Goal: Browse casually

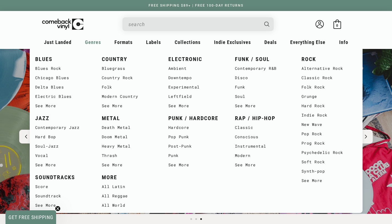
scroll to position [0, 784]
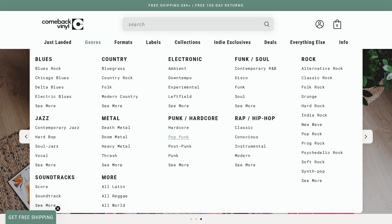
click at [180, 138] on link "Pop Punk" at bounding box center [196, 136] width 56 height 9
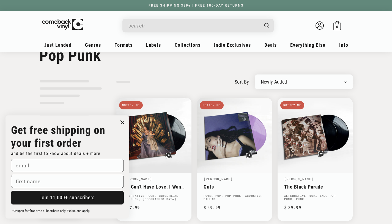
scroll to position [10, 0]
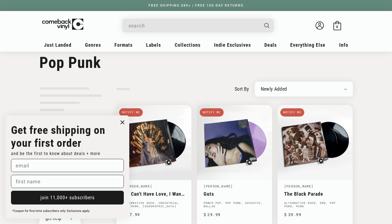
click at [123, 122] on icon "Close dialog" at bounding box center [122, 122] width 3 height 3
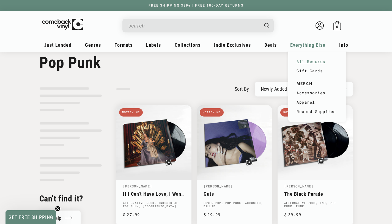
click at [307, 60] on link "All Records" at bounding box center [316, 61] width 41 height 9
